Goal: Communication & Community: Answer question/provide support

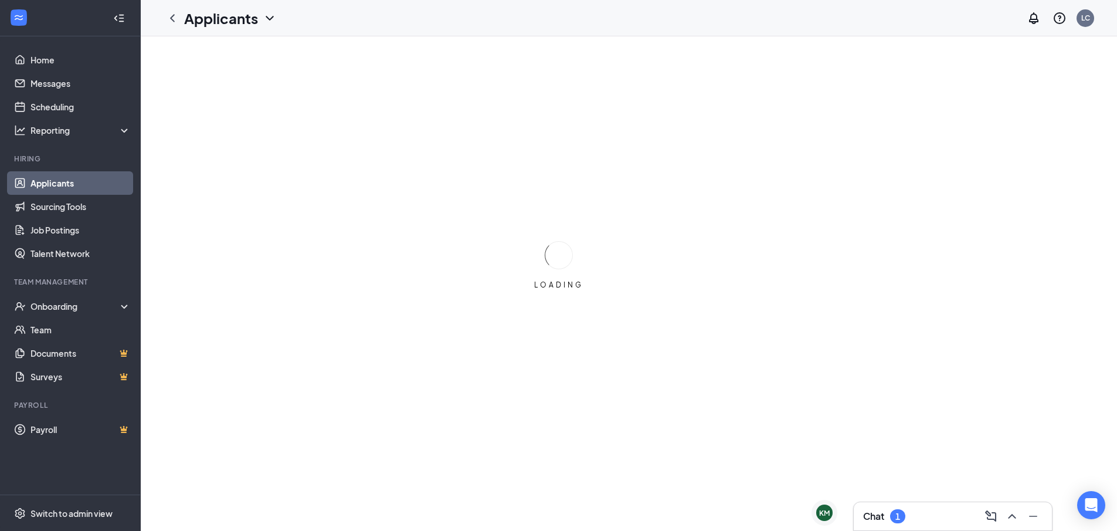
click at [950, 514] on div "Chat 1" at bounding box center [952, 516] width 179 height 19
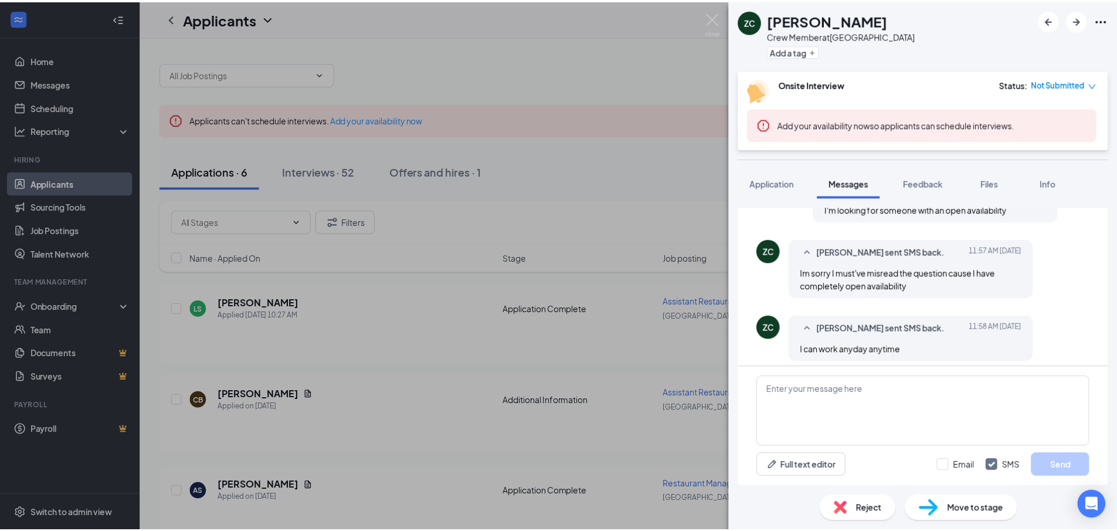
scroll to position [546, 0]
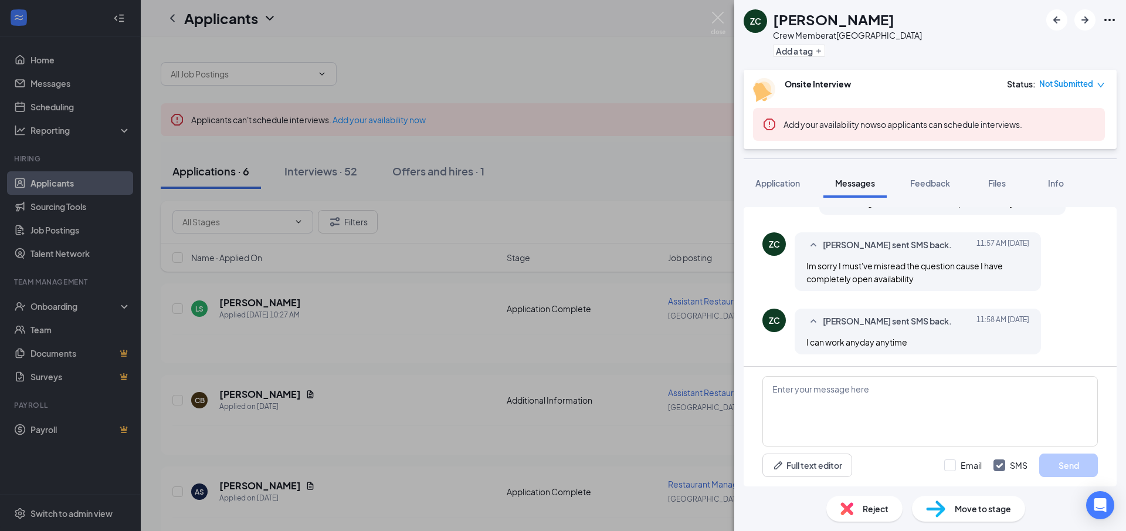
click at [806, 25] on h1 "[PERSON_NAME]" at bounding box center [833, 19] width 121 height 20
click at [756, 16] on div "ZC" at bounding box center [755, 21] width 11 height 12
click at [937, 399] on textarea at bounding box center [929, 411] width 335 height 70
type textarea "i"
click at [843, 33] on div "Crew Member at [GEOGRAPHIC_DATA]" at bounding box center [847, 35] width 149 height 12
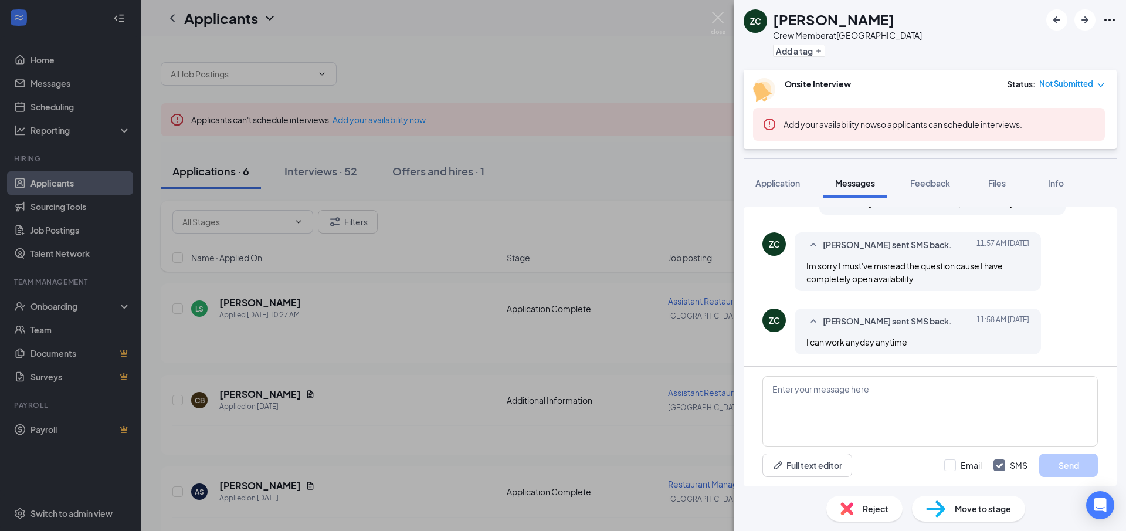
click at [400, 392] on div "ZC [PERSON_NAME] Crew Member at [GEOGRAPHIC_DATA] Add a tag Onsite Interview St…" at bounding box center [563, 265] width 1126 height 531
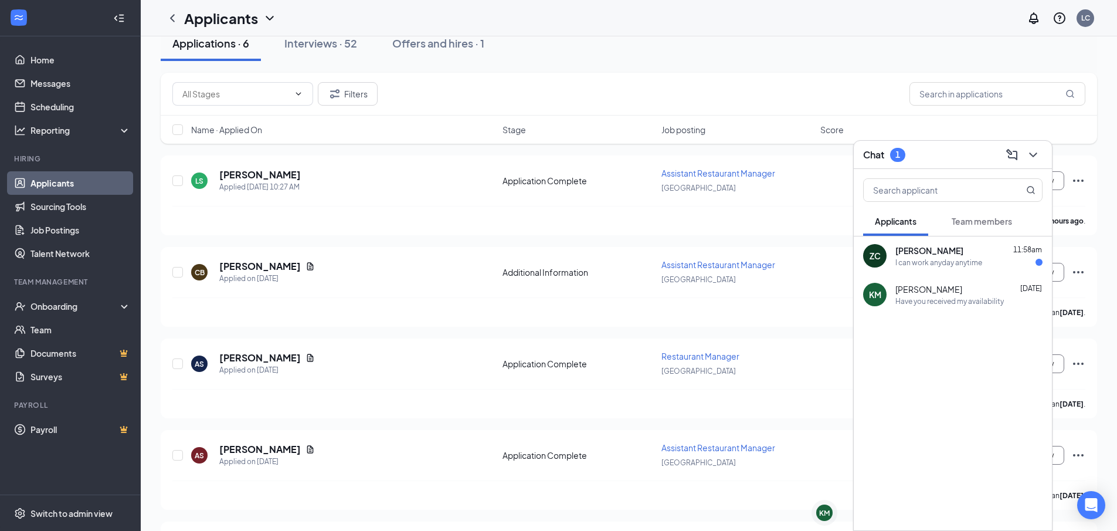
scroll to position [11, 0]
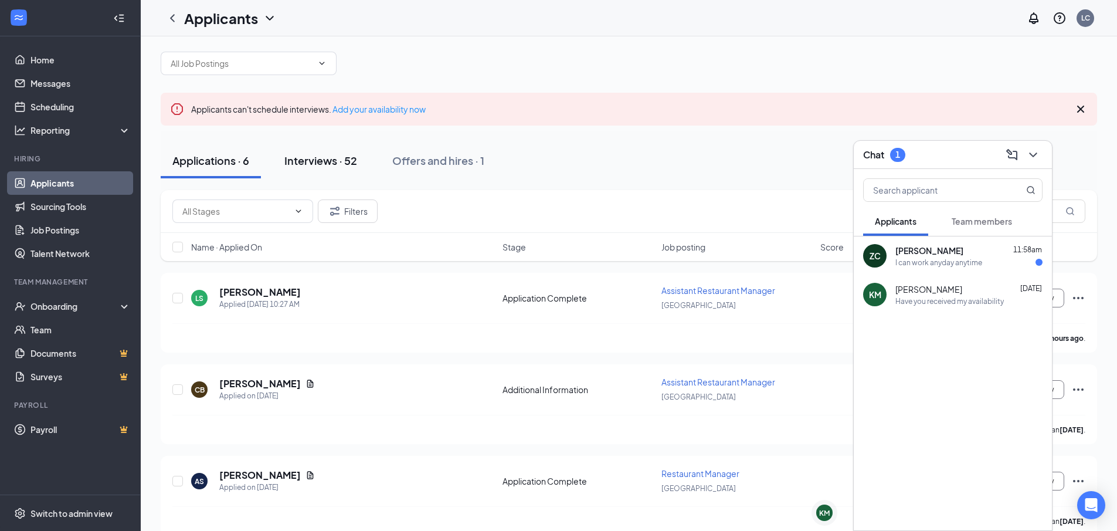
click at [334, 167] on div "Interviews · 52" at bounding box center [320, 160] width 73 height 15
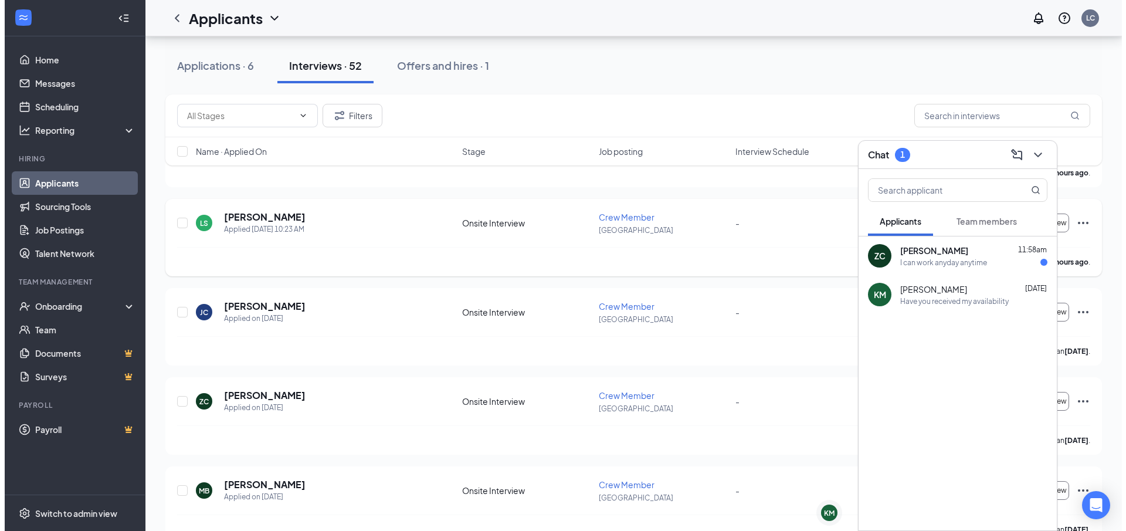
scroll to position [176, 0]
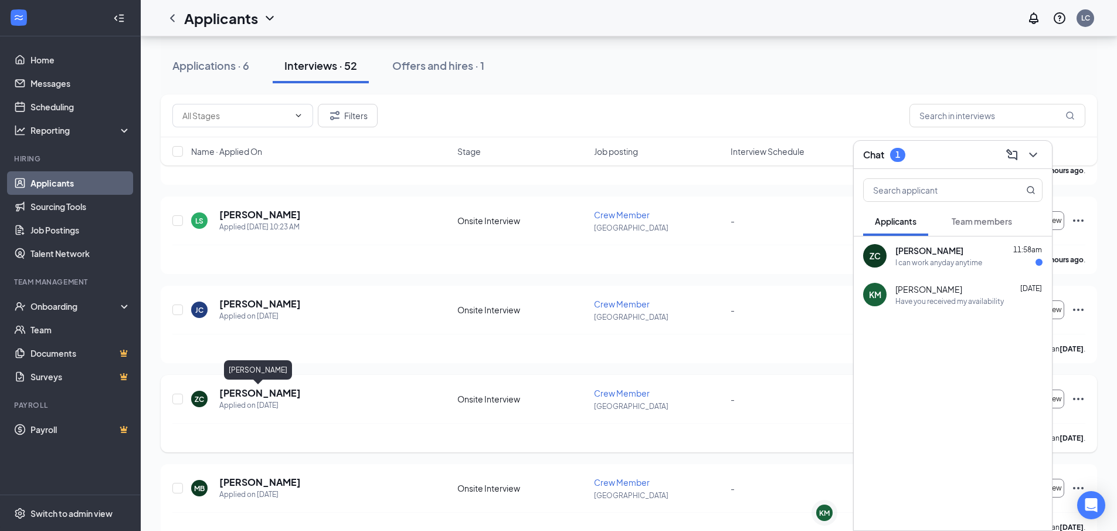
click at [255, 392] on h5 "[PERSON_NAME]" at bounding box center [260, 392] width 82 height 13
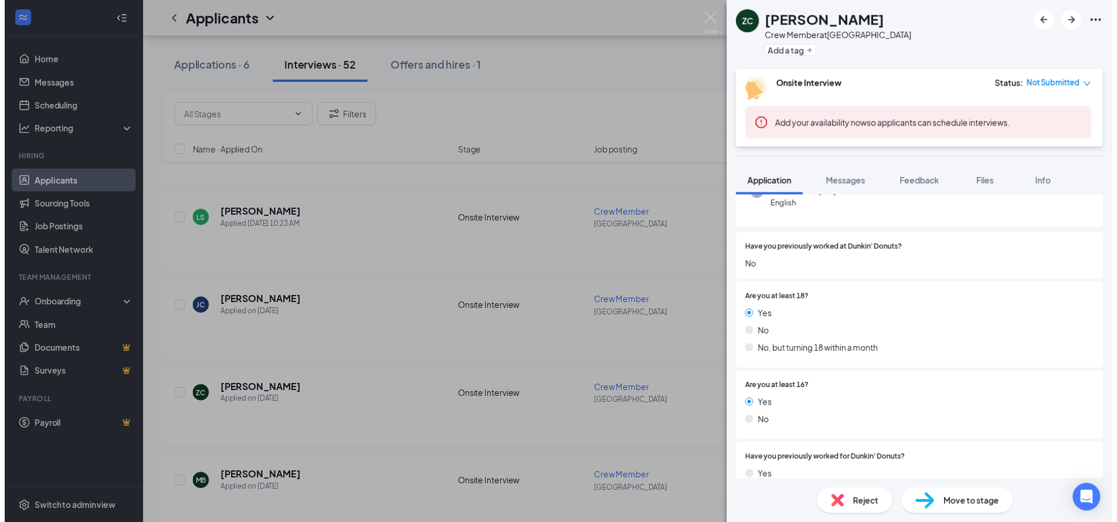
scroll to position [26, 0]
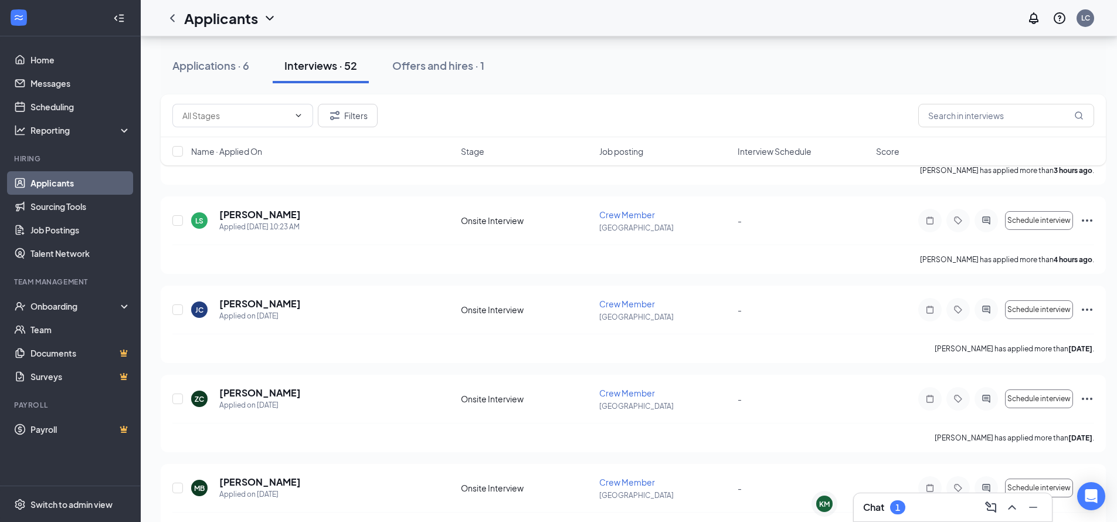
click at [936, 512] on div "Chat 1" at bounding box center [952, 507] width 179 height 19
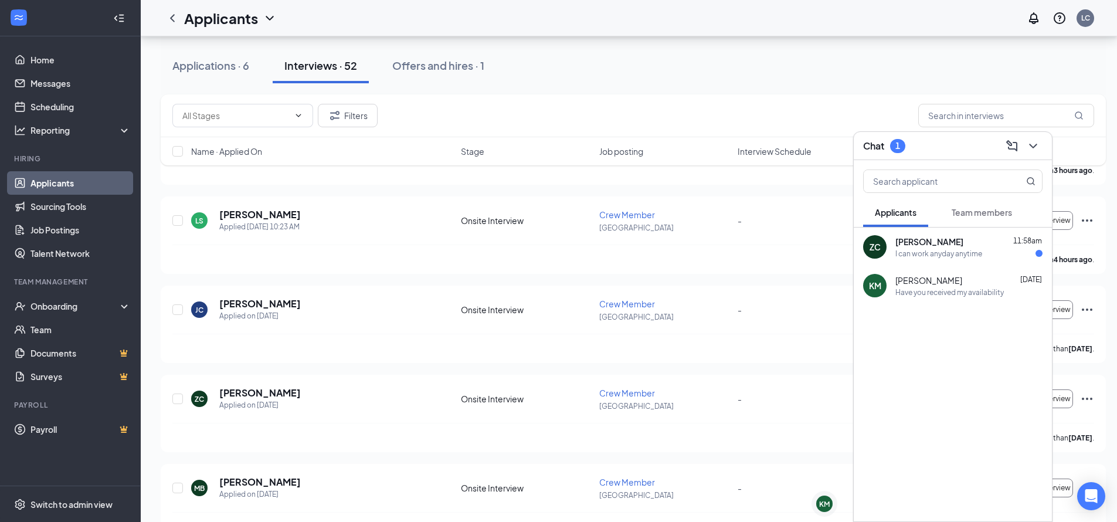
click at [963, 236] on div "[PERSON_NAME] 11:58am" at bounding box center [968, 242] width 147 height 12
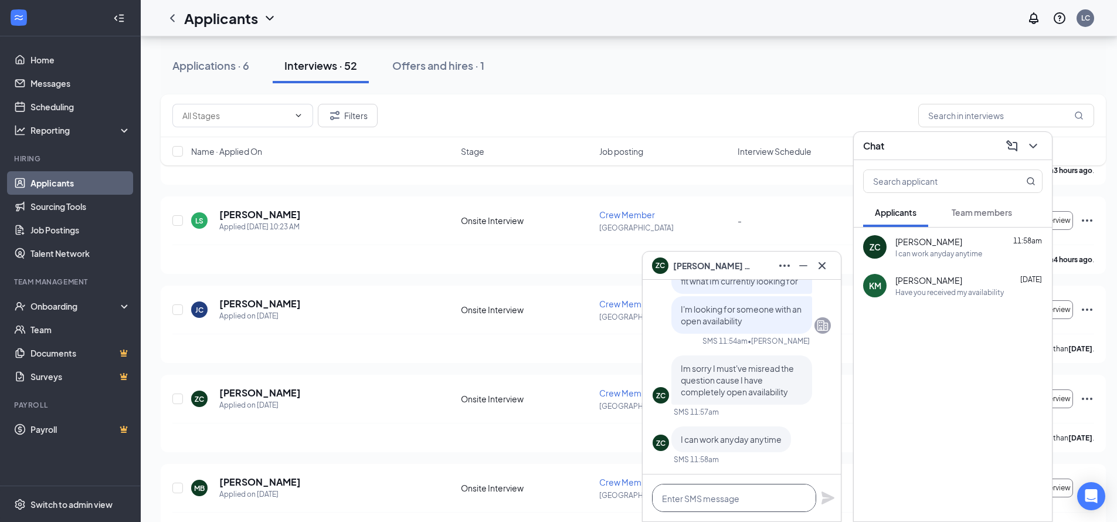
click at [696, 495] on textarea at bounding box center [734, 498] width 164 height 28
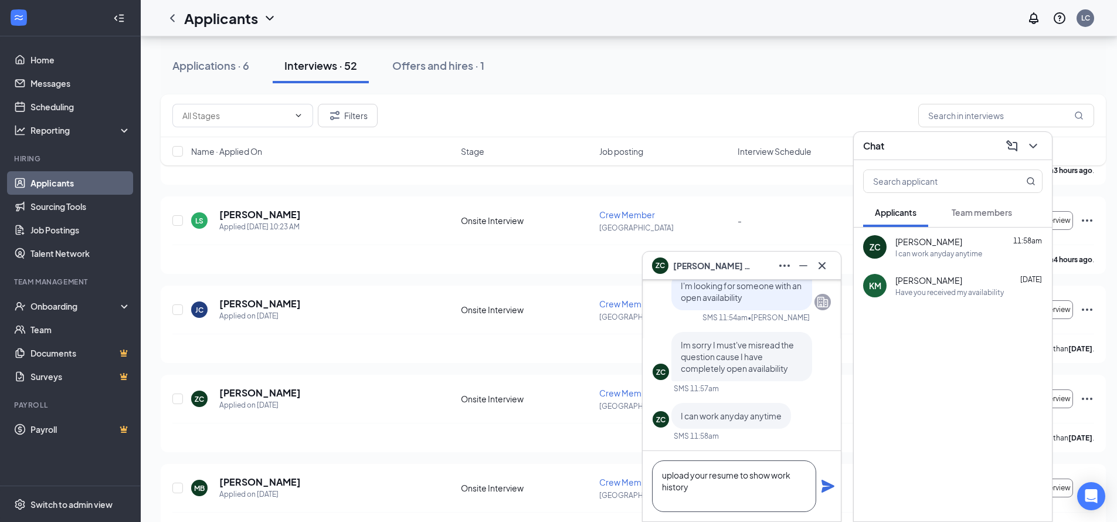
type textarea "upload your resume to show work history"
click at [838, 485] on div "upload your resume to show work history" at bounding box center [742, 486] width 198 height 70
click at [825, 499] on div "upload your resume to show work history" at bounding box center [742, 486] width 198 height 70
click at [825, 484] on icon "Plane" at bounding box center [827, 486] width 13 height 13
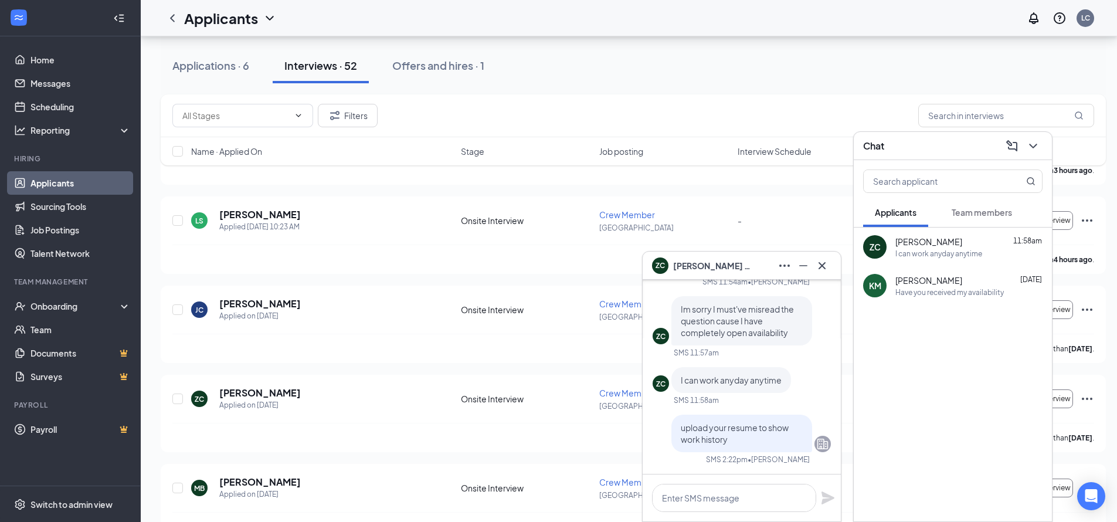
scroll to position [0, 0]
